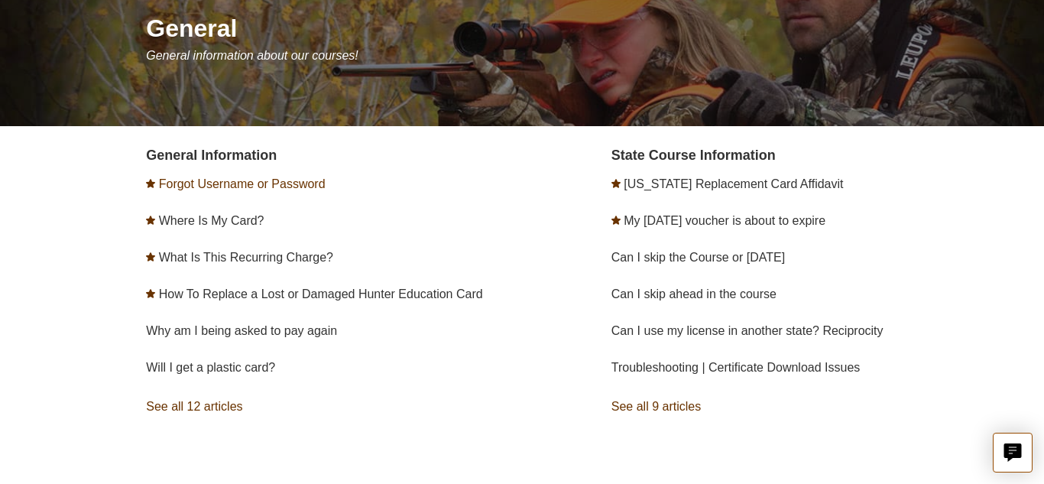
scroll to position [192, 0]
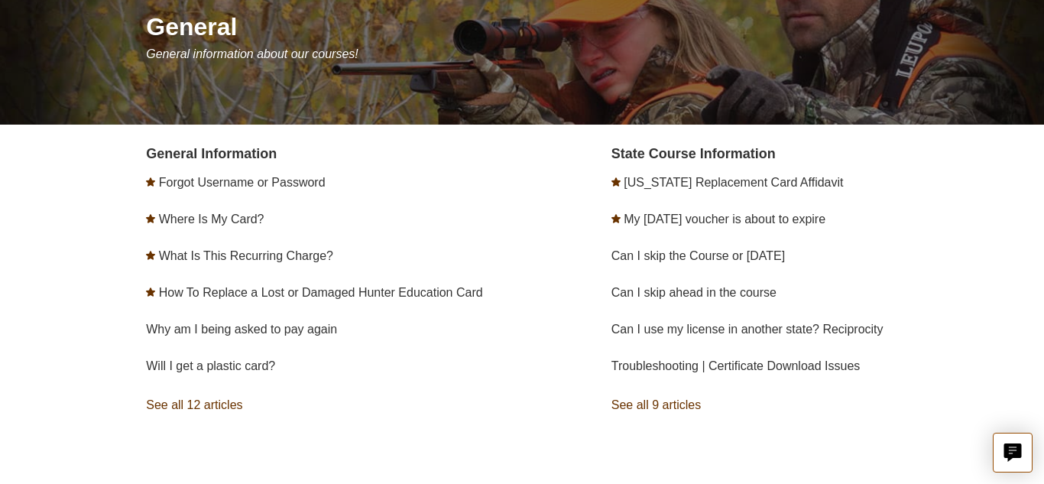
click at [222, 397] on link "See all 12 articles" at bounding box center [336, 405] width 381 height 41
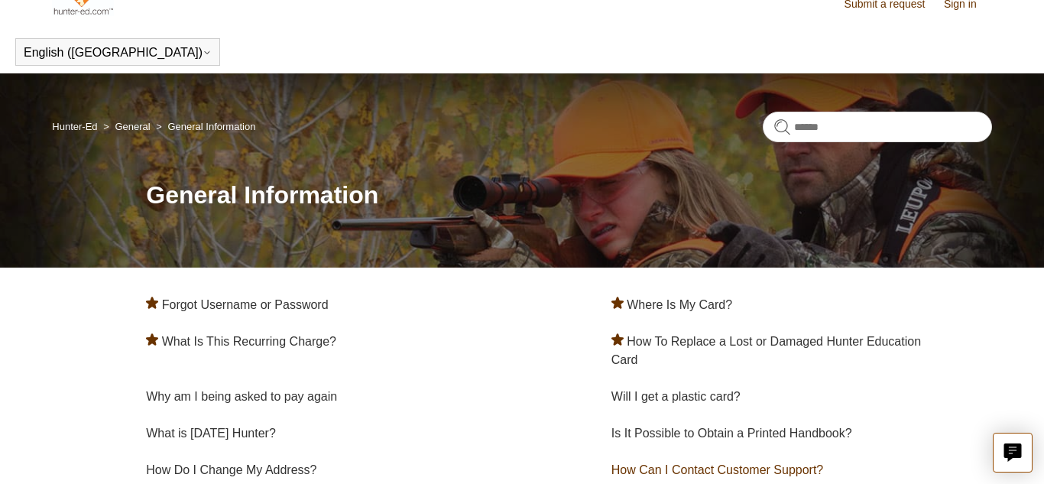
scroll to position [27, 0]
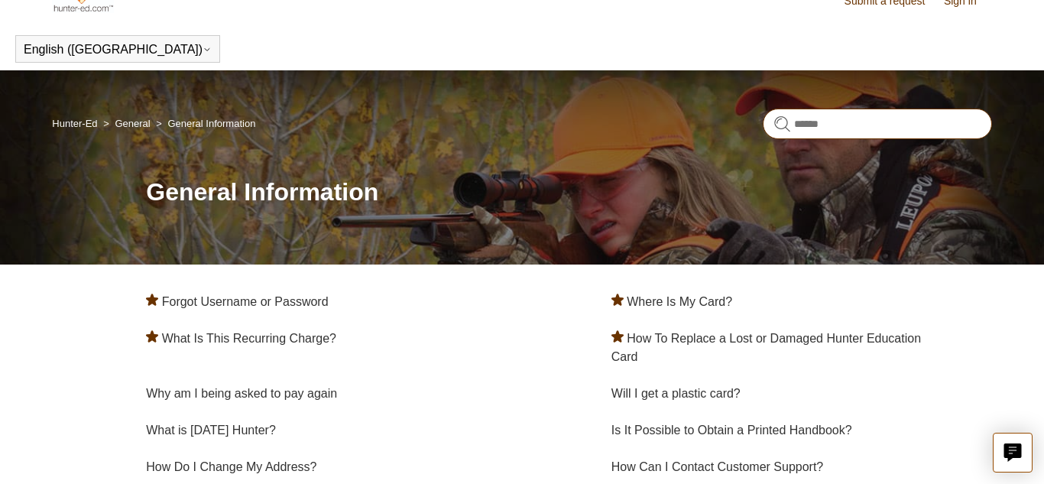
click at [795, 136] on input "Search" at bounding box center [877, 124] width 229 height 31
type input "*"
type input "****"
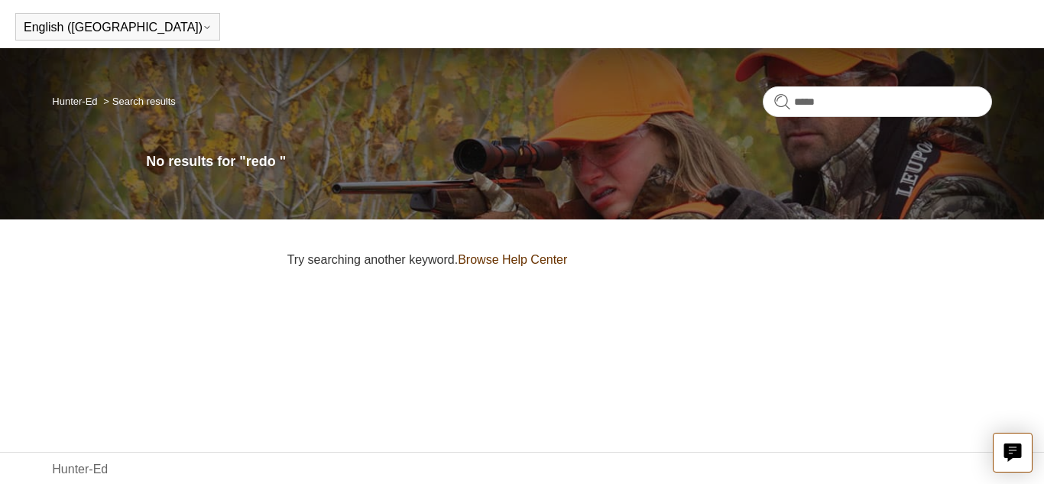
scroll to position [53, 0]
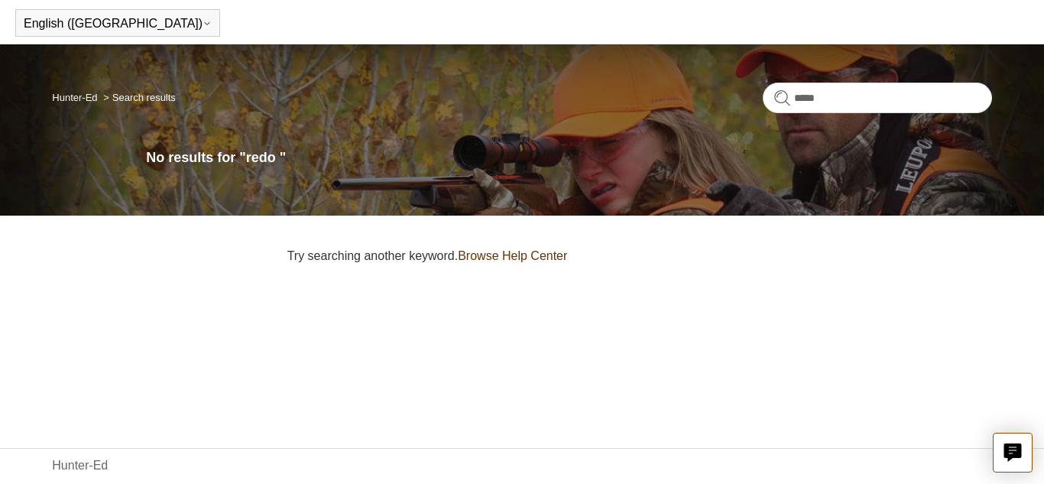
click at [502, 253] on link "Browse Help Center" at bounding box center [512, 255] width 109 height 13
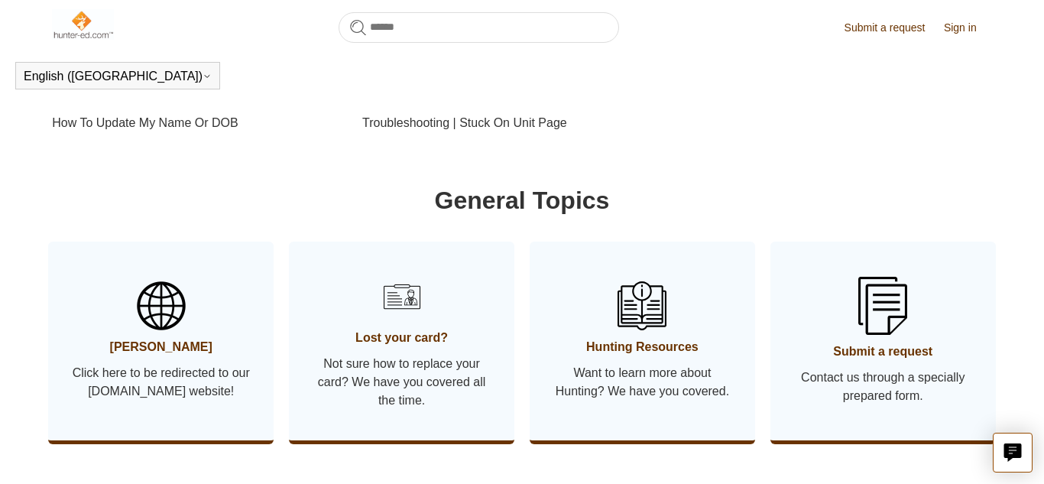
scroll to position [689, 0]
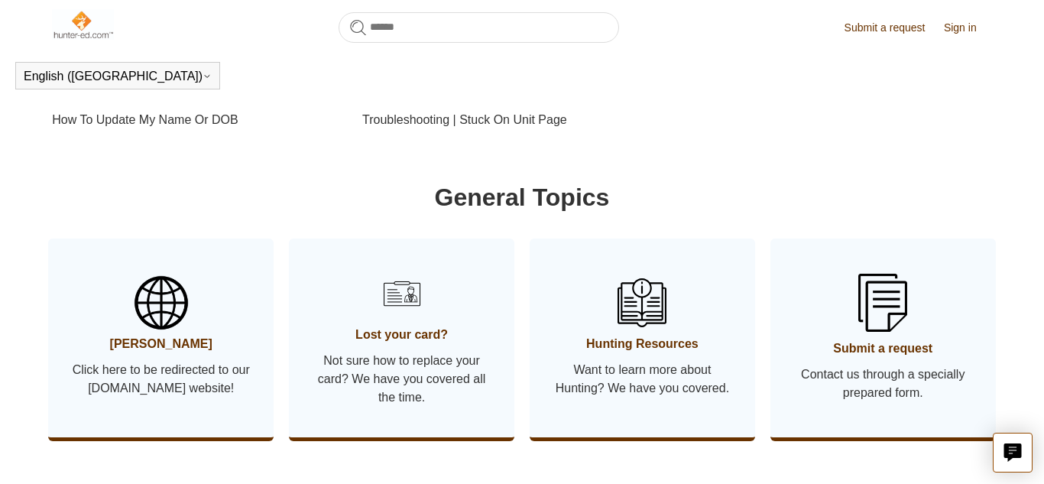
click at [165, 391] on span "Click here to be redirected to our Hunter-ed.com website!" at bounding box center [161, 379] width 180 height 37
